Goal: Information Seeking & Learning: Check status

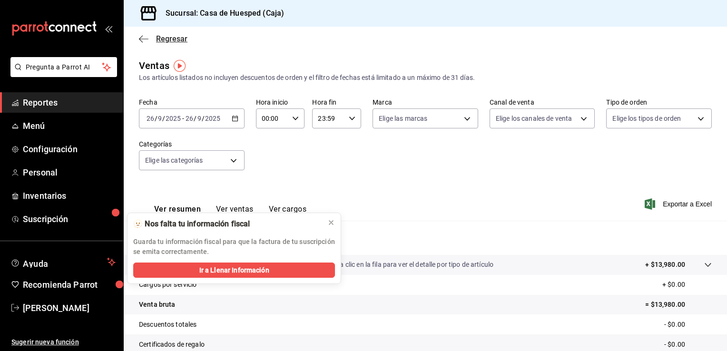
click at [163, 42] on span "Regresar" at bounding box center [171, 38] width 31 height 9
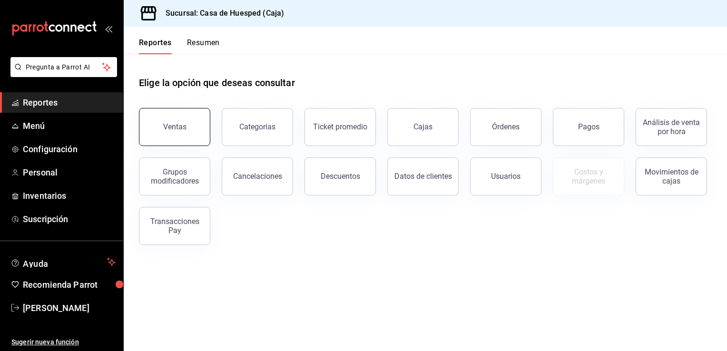
click at [192, 126] on button "Ventas" at bounding box center [174, 127] width 71 height 38
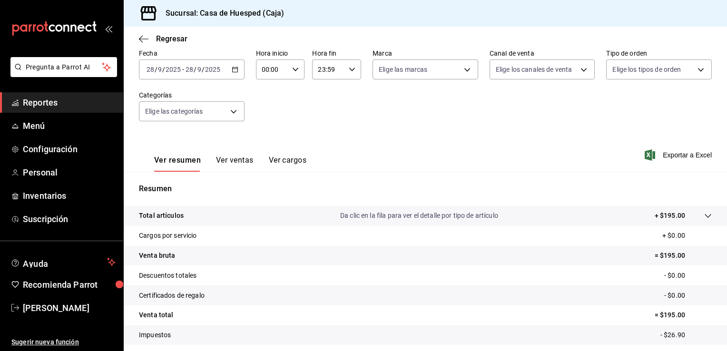
scroll to position [49, 0]
click at [234, 68] on icon "button" at bounding box center [235, 69] width 7 height 7
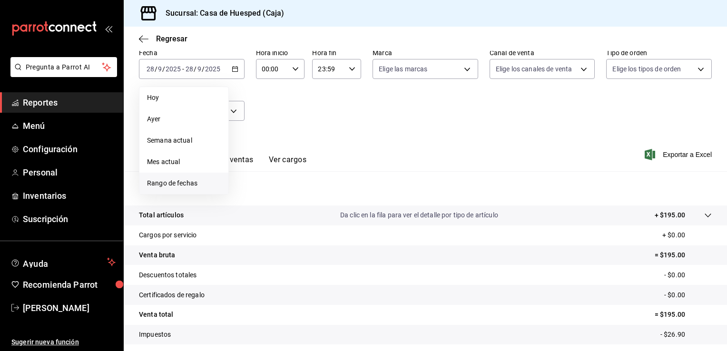
click at [174, 176] on li "Rango de fechas" at bounding box center [183, 183] width 89 height 21
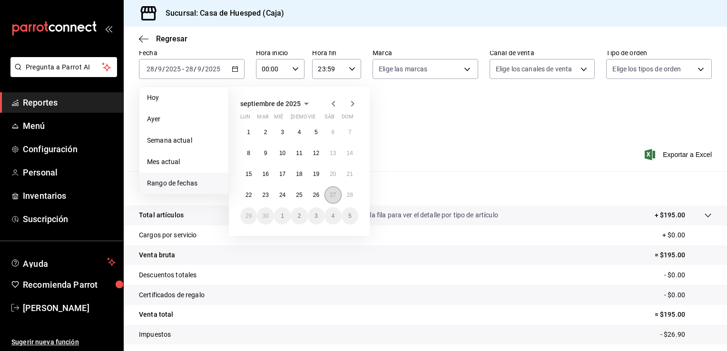
click at [327, 193] on button "27" at bounding box center [332, 194] width 17 height 17
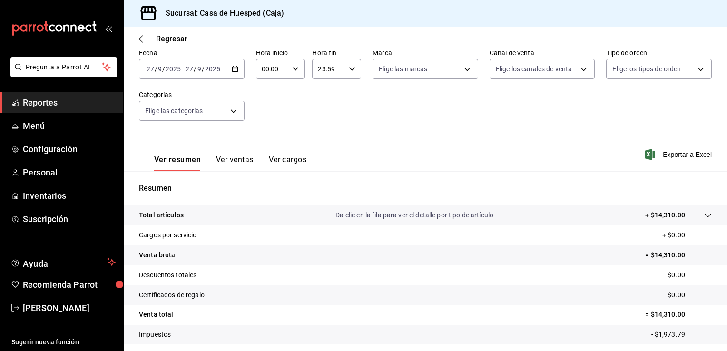
scroll to position [105, 0]
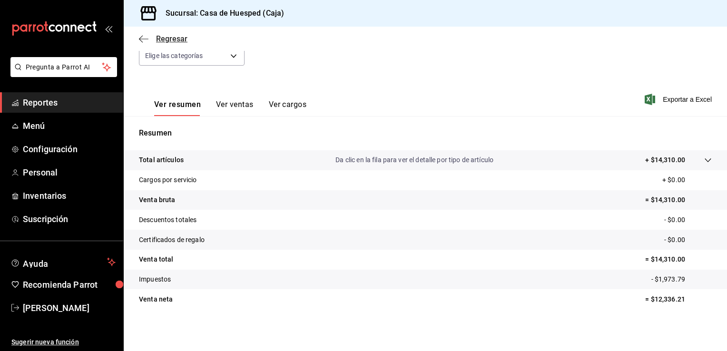
click at [140, 41] on icon "button" at bounding box center [144, 39] width 10 height 9
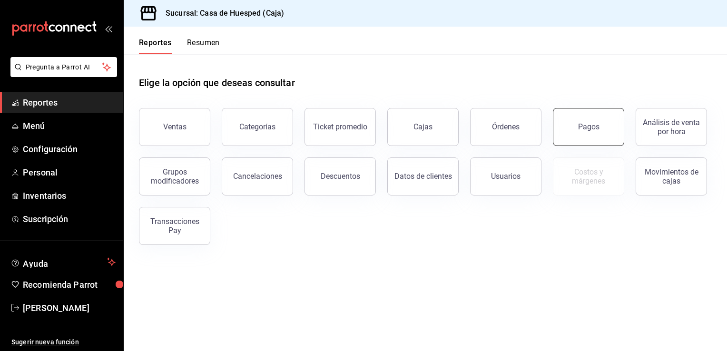
click at [575, 134] on button "Pagos" at bounding box center [588, 127] width 71 height 38
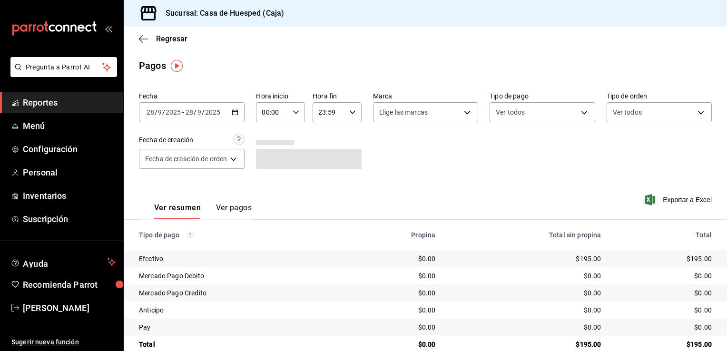
scroll to position [17, 0]
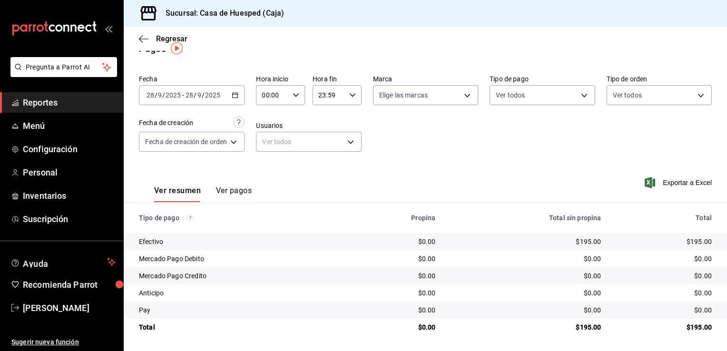
click at [236, 98] on div "[DATE] [DATE] - [DATE] [DATE]" at bounding box center [192, 95] width 106 height 20
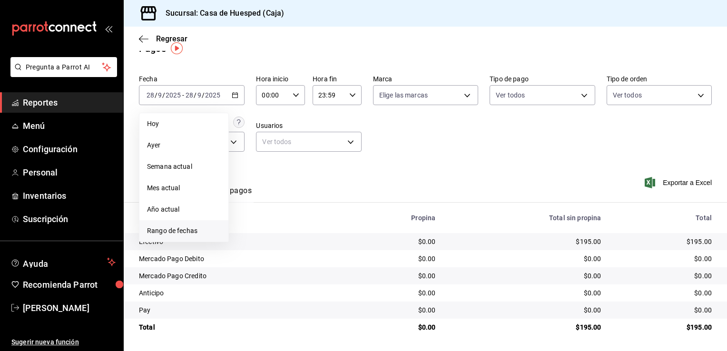
click at [173, 229] on span "Rango de fechas" at bounding box center [184, 231] width 74 height 10
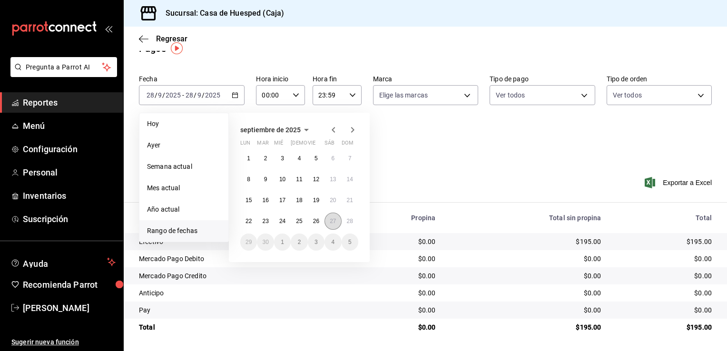
click at [334, 226] on button "27" at bounding box center [332, 221] width 17 height 17
